Goal: Ask a question

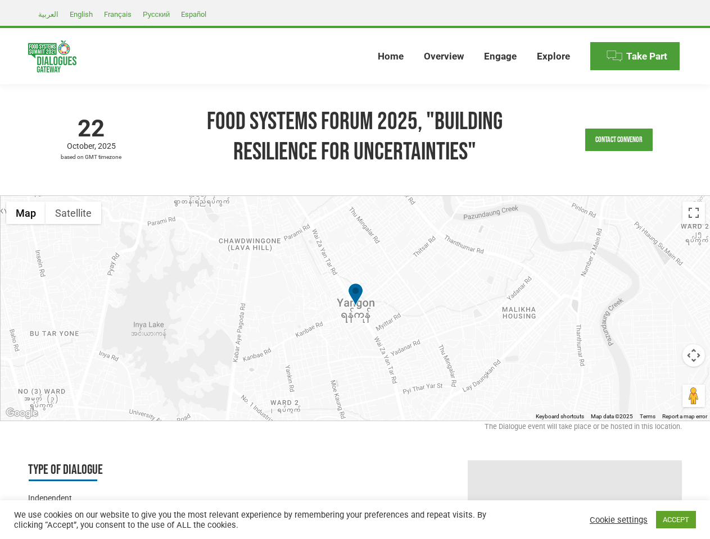
click at [355, 270] on div at bounding box center [356, 308] width 710 height 225
click at [619, 140] on link "Contact Convenor" at bounding box center [618, 140] width 67 height 22
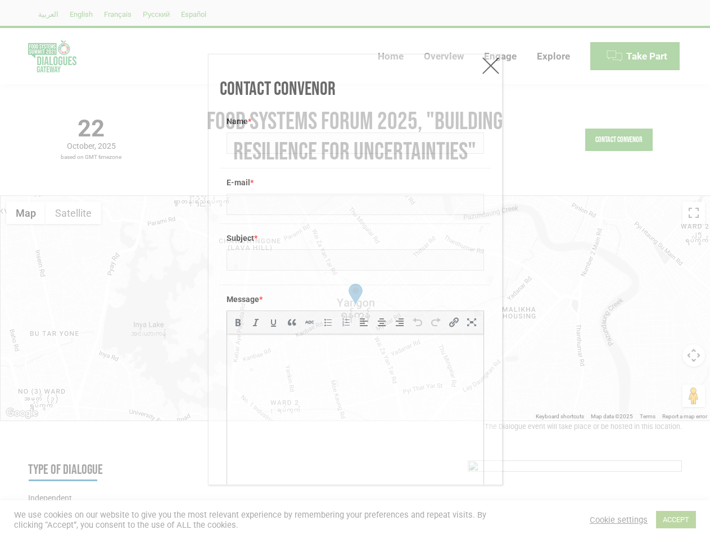
click at [355, 309] on div "Message * b i link b-quote del ins img ul ol li code more close tags" at bounding box center [355, 403] width 271 height 237
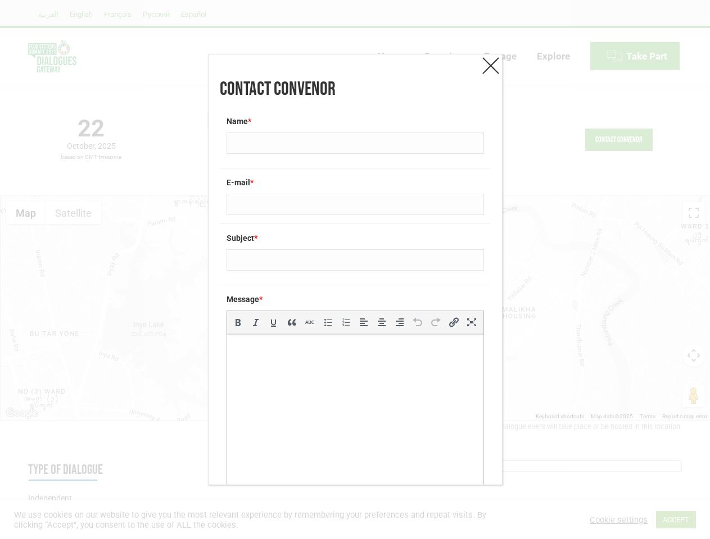
click at [355, 309] on div "Message * b i link b-quote del ins img ul ol li code more close tags" at bounding box center [355, 403] width 271 height 237
click at [355, 296] on label "Message *" at bounding box center [354, 299] width 257 height 11
click at [26, 213] on div "Contact Convenor Name * E-mail * Subject * Message * b i link b-quote del ins i…" at bounding box center [355, 269] width 710 height 539
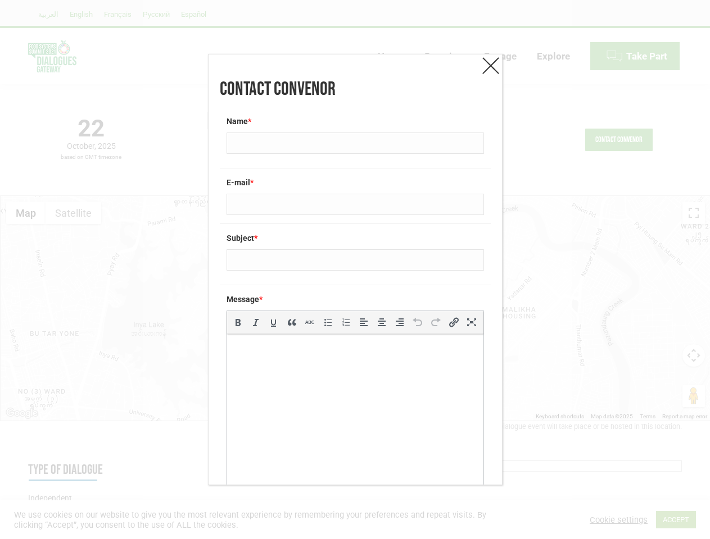
click at [73, 213] on div "Contact Convenor Name * E-mail * Subject * Message * b i link b-quote del ins i…" at bounding box center [355, 269] width 710 height 539
